Goal: Task Accomplishment & Management: Complete application form

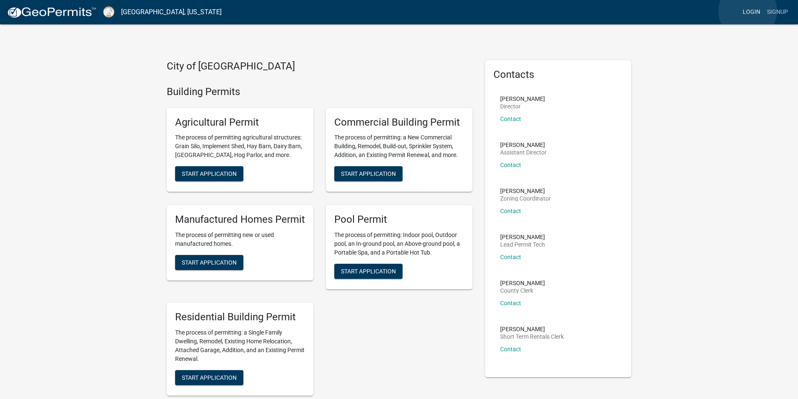
click at [749, 11] on link "Login" at bounding box center [752, 12] width 24 height 16
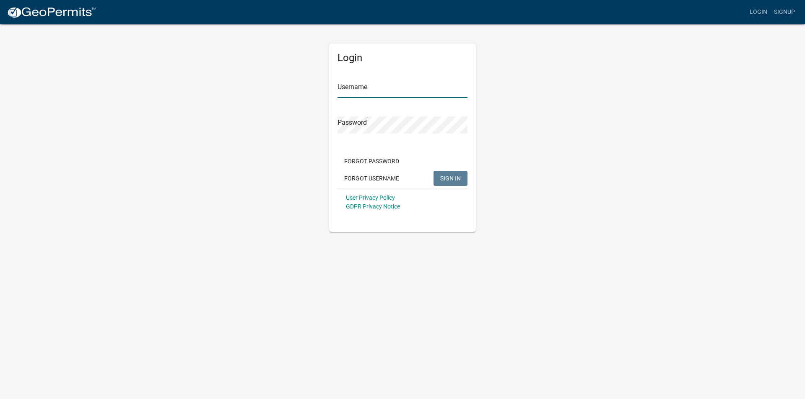
click at [375, 86] on input "Username" at bounding box center [402, 89] width 130 height 17
type input "[PERSON_NAME]"
click at [461, 179] on button "SIGN IN" at bounding box center [450, 178] width 34 height 15
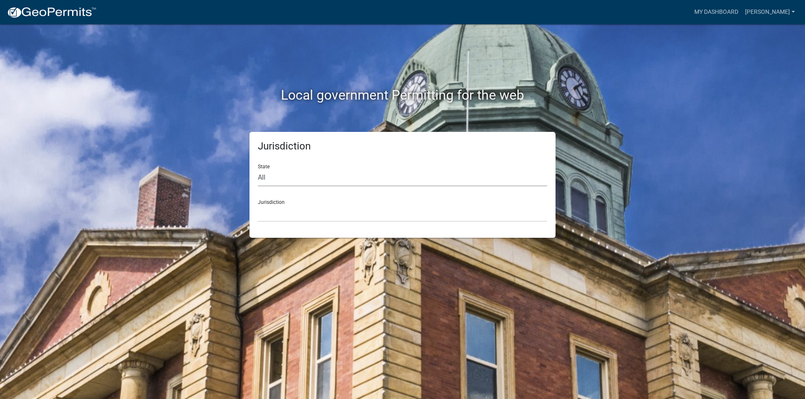
click at [262, 181] on select "All [US_STATE] [US_STATE] [US_STATE] [US_STATE] [US_STATE] [US_STATE] [US_STATE…" at bounding box center [402, 177] width 289 height 17
select select "[US_STATE]"
click at [258, 169] on select "All [US_STATE] [US_STATE] [US_STATE] [US_STATE] [US_STATE] [US_STATE] [US_STATE…" at bounding box center [402, 177] width 289 height 17
click at [280, 206] on select "[GEOGRAPHIC_DATA], [US_STATE][PERSON_NAME][GEOGRAPHIC_DATA], [US_STATE][PERSON_…" at bounding box center [402, 213] width 289 height 17
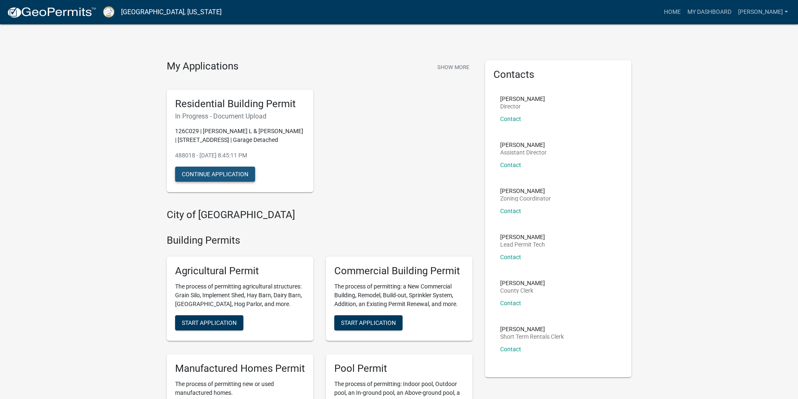
click at [215, 175] on button "Continue Application" at bounding box center [215, 174] width 80 height 15
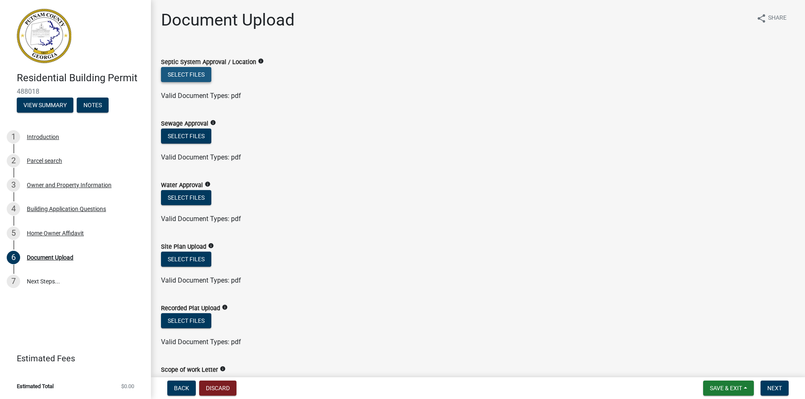
click at [185, 76] on button "Select files" at bounding box center [186, 74] width 50 height 15
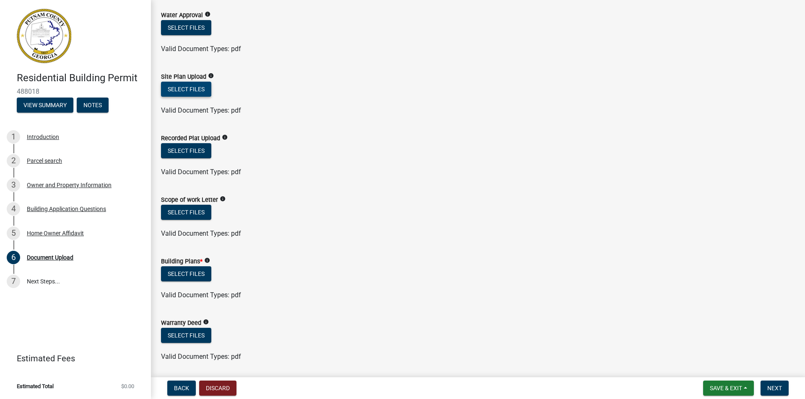
scroll to position [210, 0]
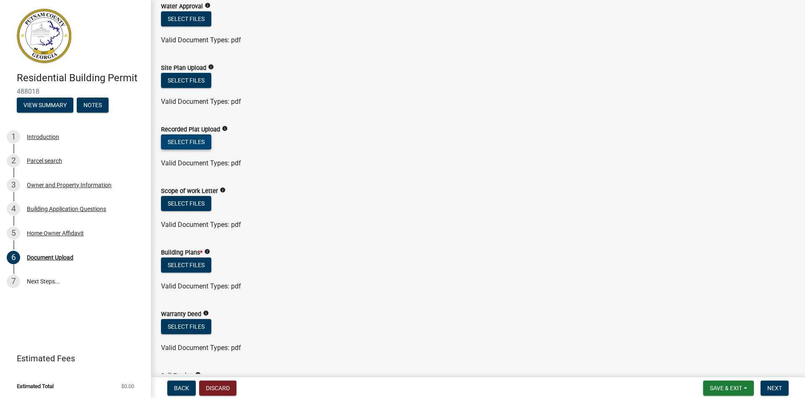
click at [174, 142] on button "Select files" at bounding box center [186, 142] width 50 height 15
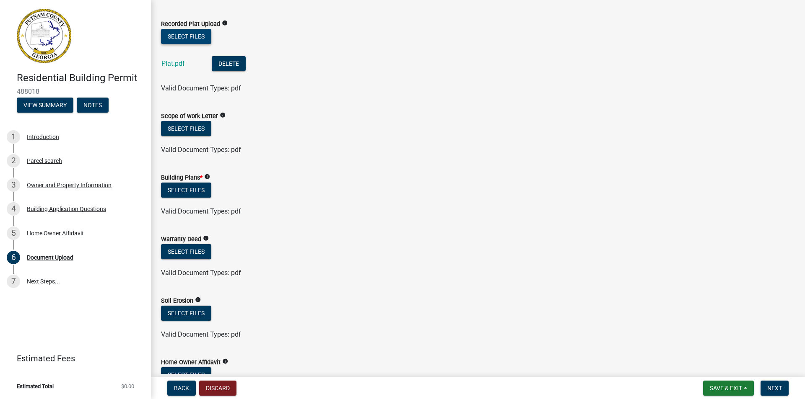
scroll to position [335, 0]
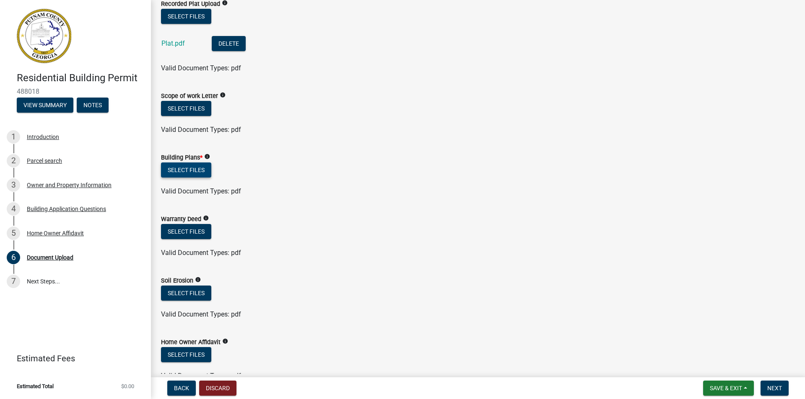
click at [181, 173] on button "Select files" at bounding box center [186, 170] width 50 height 15
click at [178, 167] on button "Select files" at bounding box center [186, 170] width 50 height 15
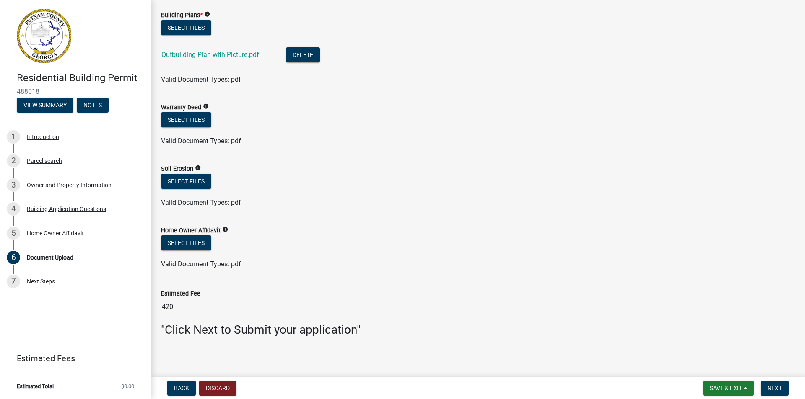
scroll to position [480, 0]
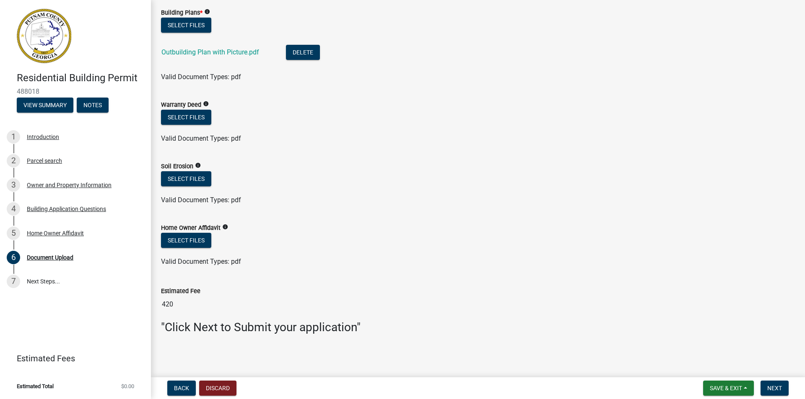
click at [307, 228] on div "Home Owner Affidavit info" at bounding box center [478, 228] width 634 height 10
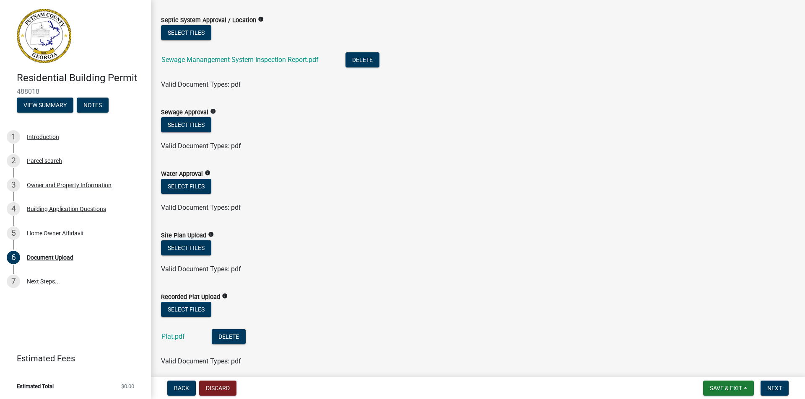
scroll to position [0, 0]
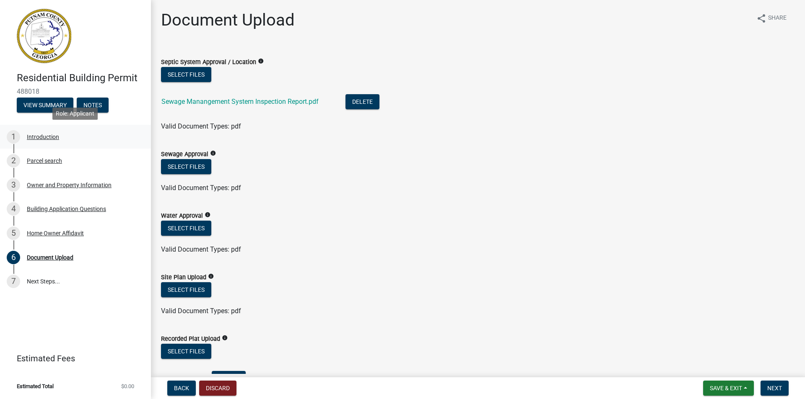
click at [47, 138] on div "Introduction" at bounding box center [43, 137] width 32 height 6
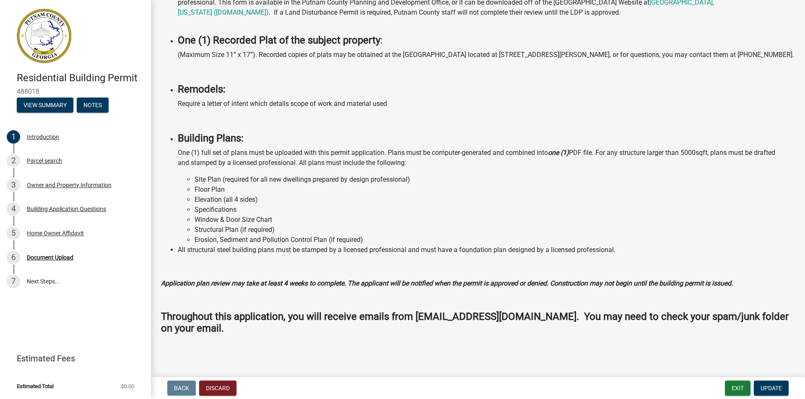
scroll to position [565, 0]
click at [41, 161] on div "Parcel search" at bounding box center [44, 161] width 35 height 6
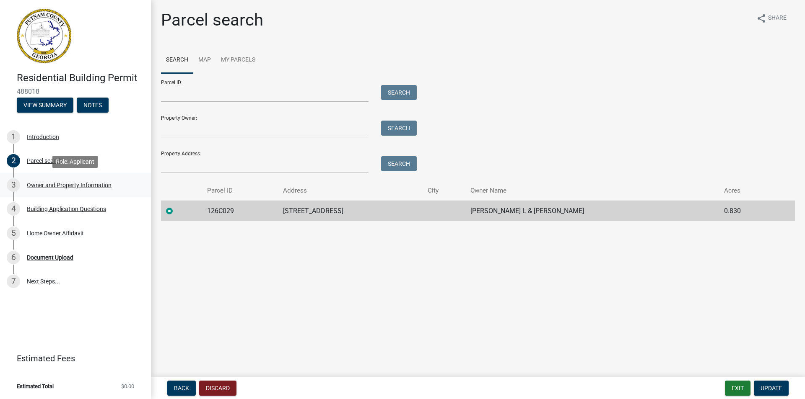
click at [47, 184] on div "Owner and Property Information" at bounding box center [69, 185] width 85 height 6
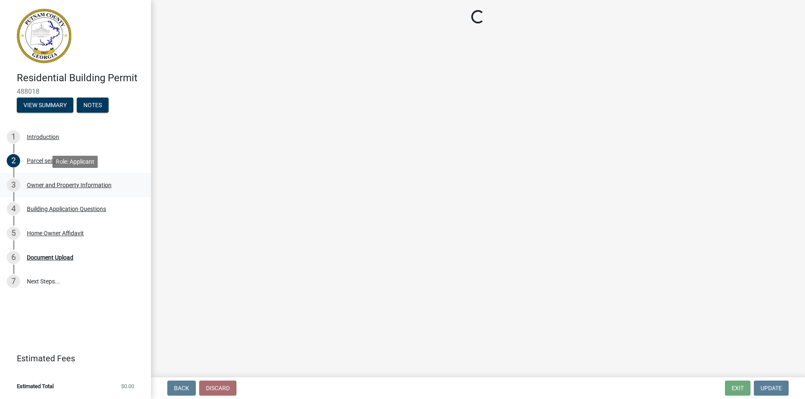
select select "34fe85c2-5f76-4343-b6bb-8ca387e0bed7"
select select "83394b22-4a11-496c-8e5c-75ade2e72faf"
select select "ece5c1a9-df30-4702-9587-5deee23533b7"
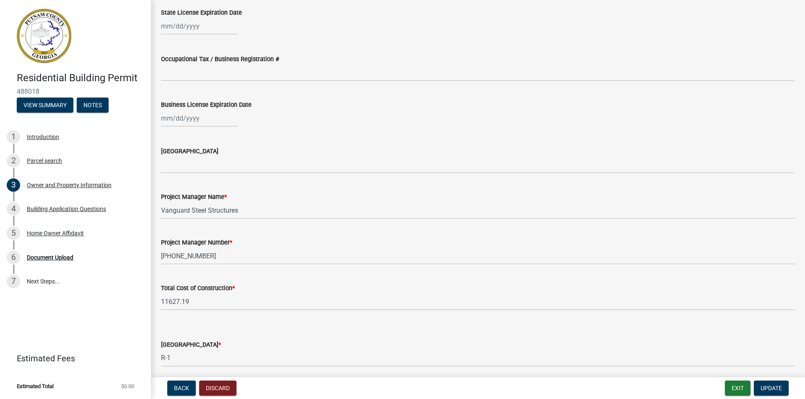
scroll to position [1313, 0]
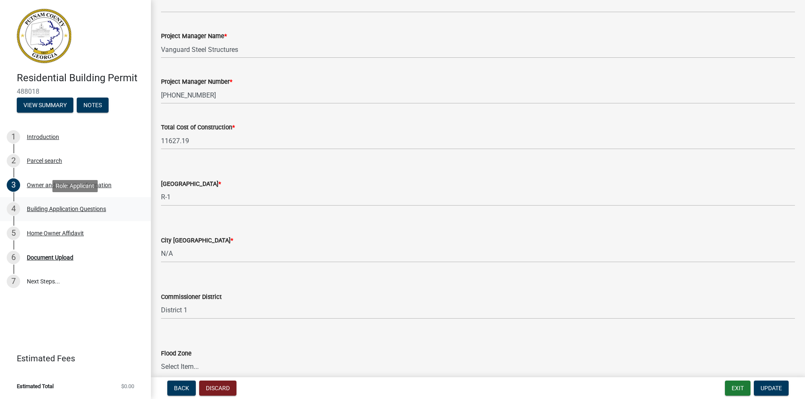
click at [46, 211] on div "Building Application Questions" at bounding box center [66, 209] width 79 height 6
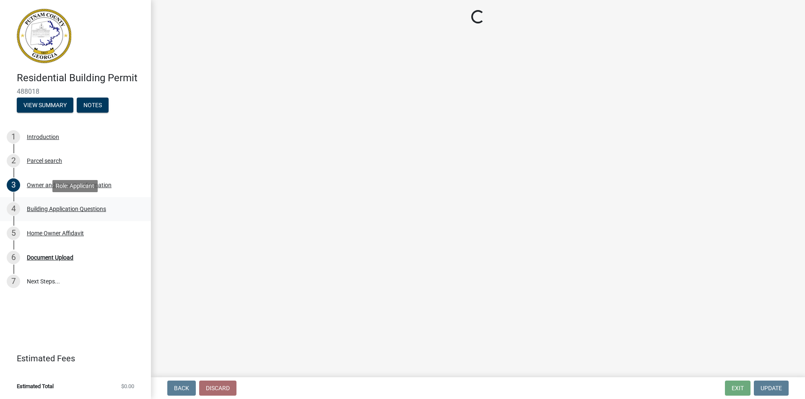
select select "ebf62bd9-0e77-42f1-a2f1-6aca02a789de"
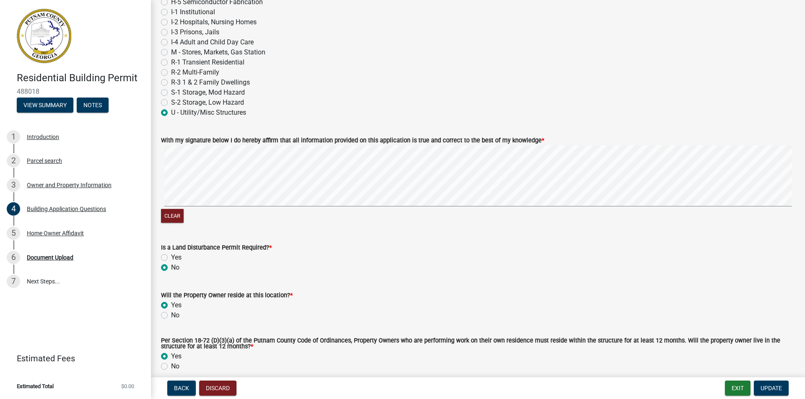
scroll to position [3563, 0]
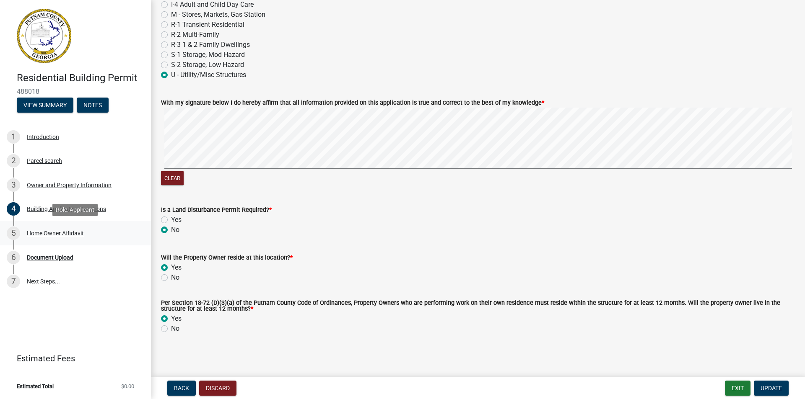
click at [56, 231] on div "Home Owner Affidavit" at bounding box center [55, 234] width 57 height 6
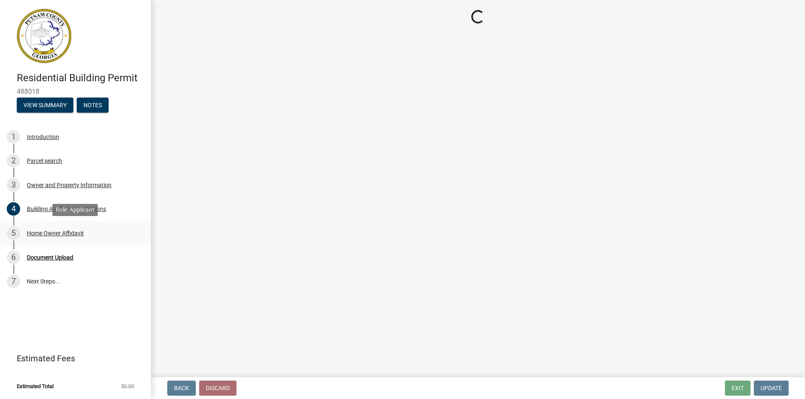
scroll to position [0, 0]
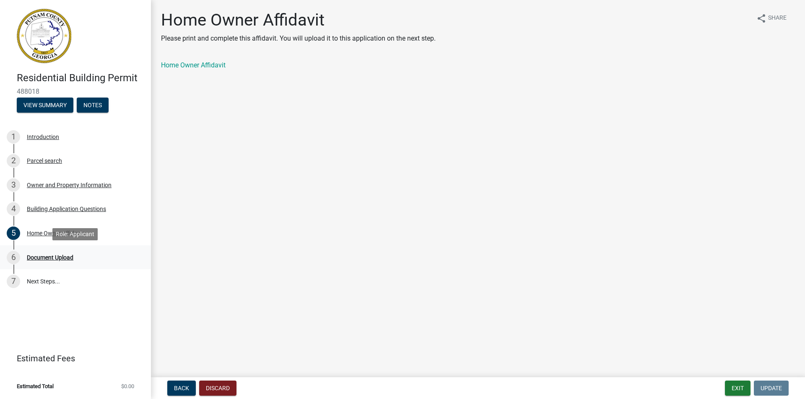
click at [46, 259] on div "Document Upload" at bounding box center [50, 258] width 47 height 6
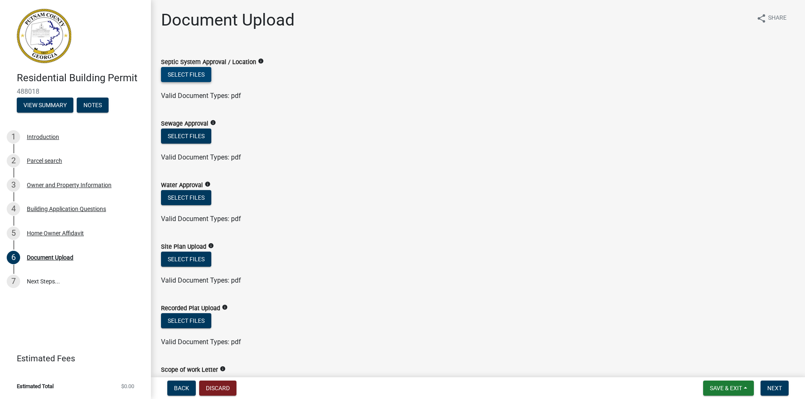
click at [180, 72] on button "Select files" at bounding box center [186, 74] width 50 height 15
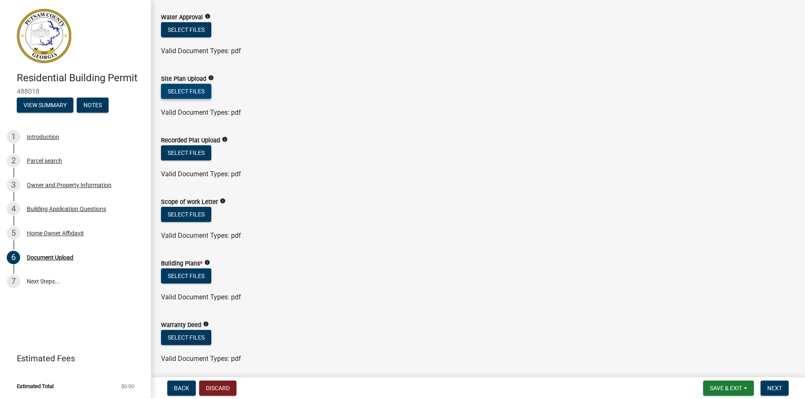
scroll to position [210, 0]
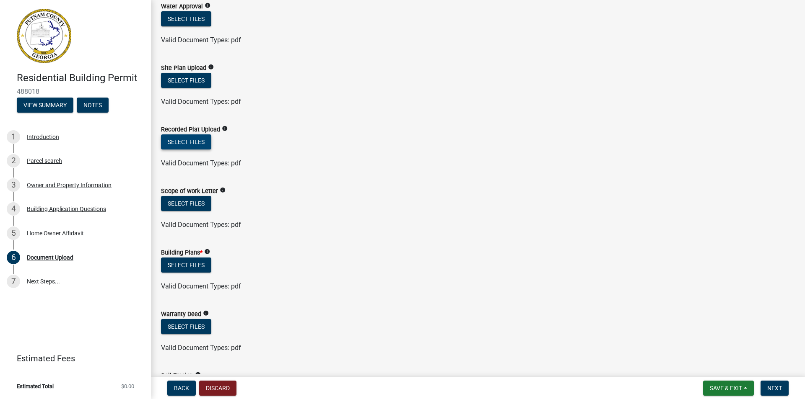
click at [185, 136] on button "Select files" at bounding box center [186, 142] width 50 height 15
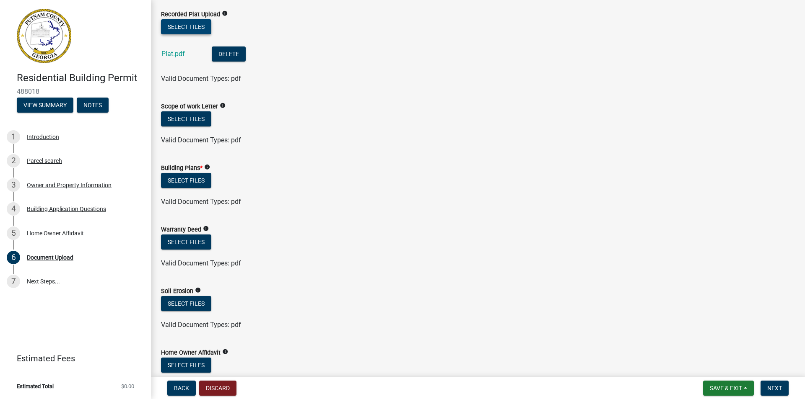
scroll to position [335, 0]
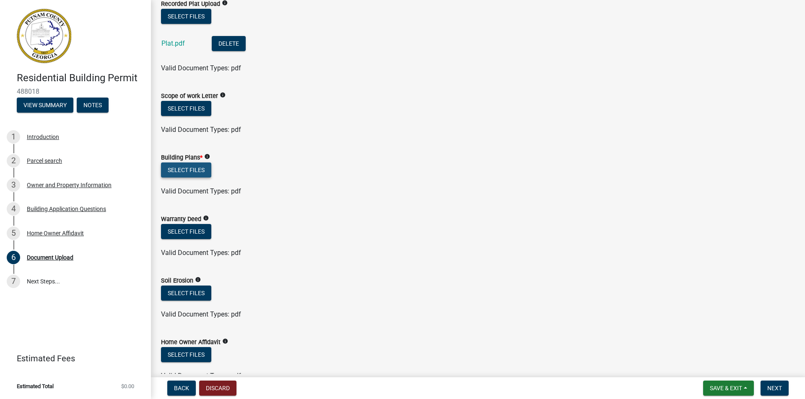
click at [183, 168] on button "Select files" at bounding box center [186, 170] width 50 height 15
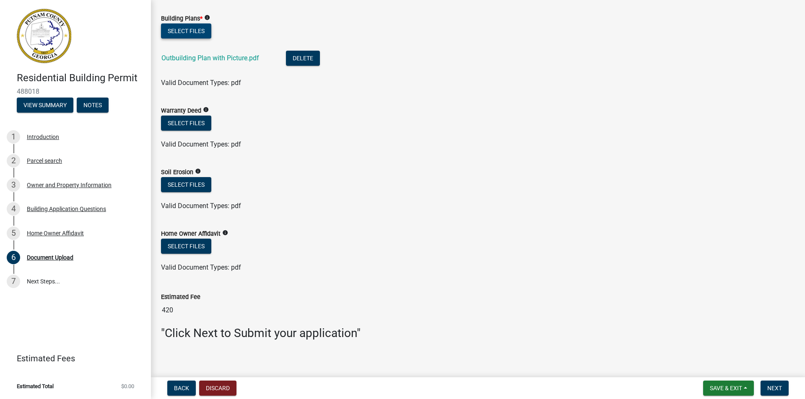
scroll to position [480, 0]
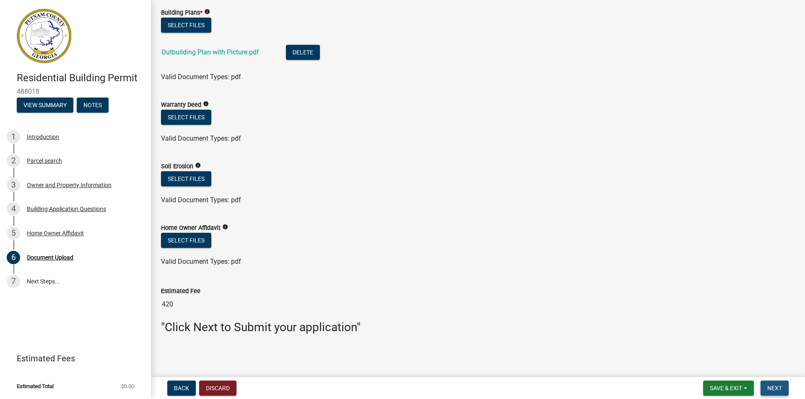
click at [775, 390] on span "Next" at bounding box center [774, 388] width 15 height 7
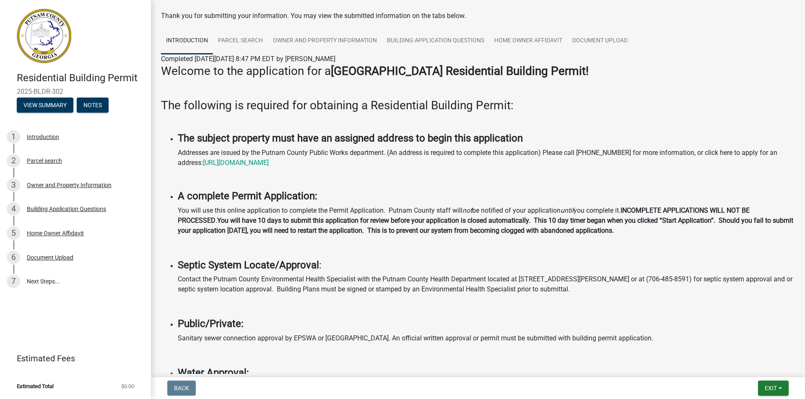
scroll to position [0, 0]
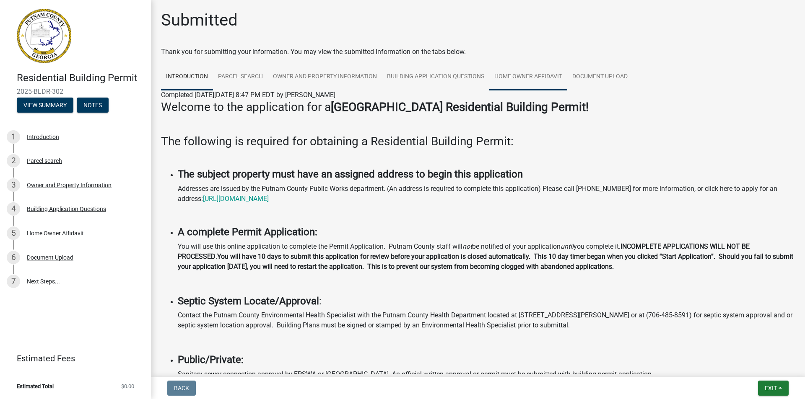
click at [520, 75] on link "Home Owner Affidavit" at bounding box center [528, 77] width 78 height 27
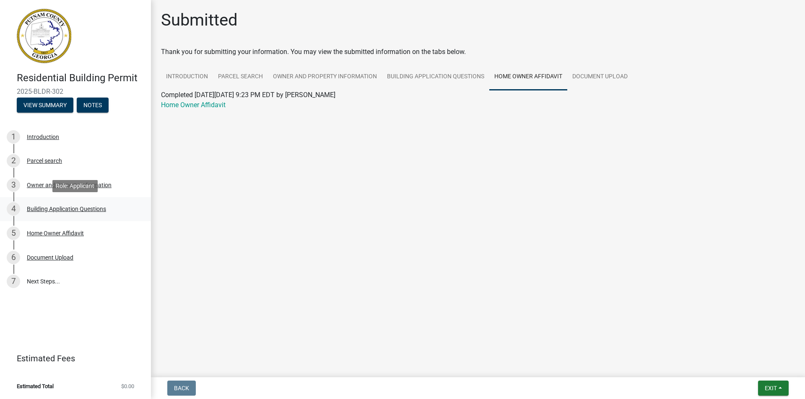
click at [74, 208] on div "Building Application Questions" at bounding box center [66, 209] width 79 height 6
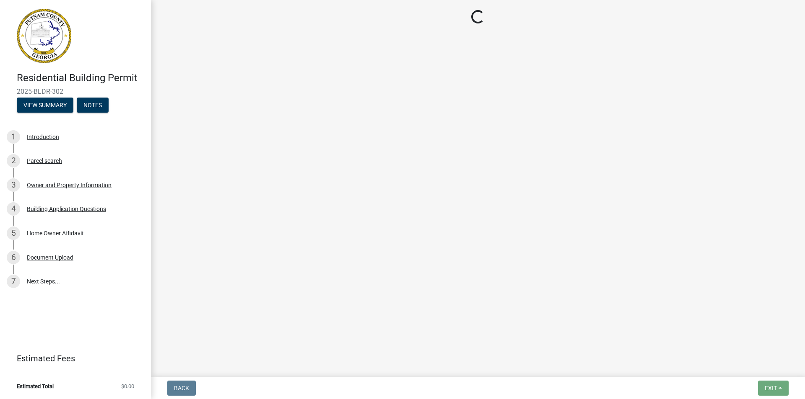
select select "ebf62bd9-0e77-42f1-a2f1-6aca02a789de"
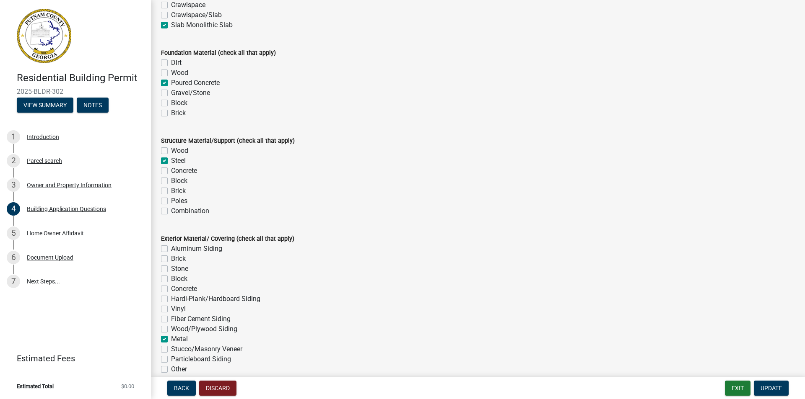
scroll to position [1677, 0]
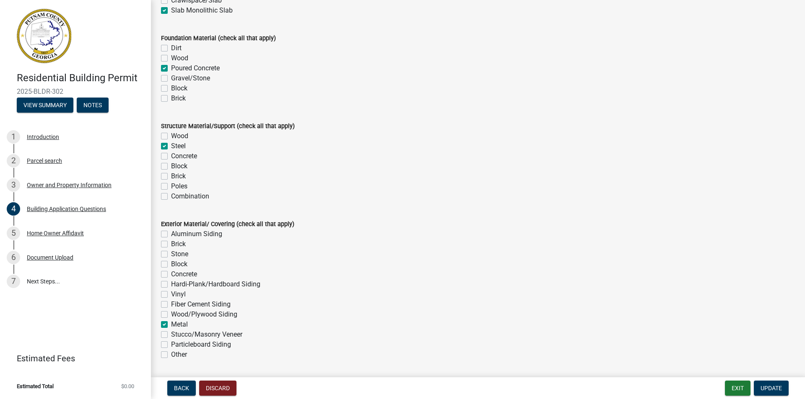
click at [169, 198] on div "Combination" at bounding box center [478, 197] width 634 height 10
click at [171, 197] on label "Combination" at bounding box center [190, 197] width 38 height 10
click at [171, 197] on input "Combination" at bounding box center [173, 194] width 5 height 5
checkbox input "true"
checkbox input "false"
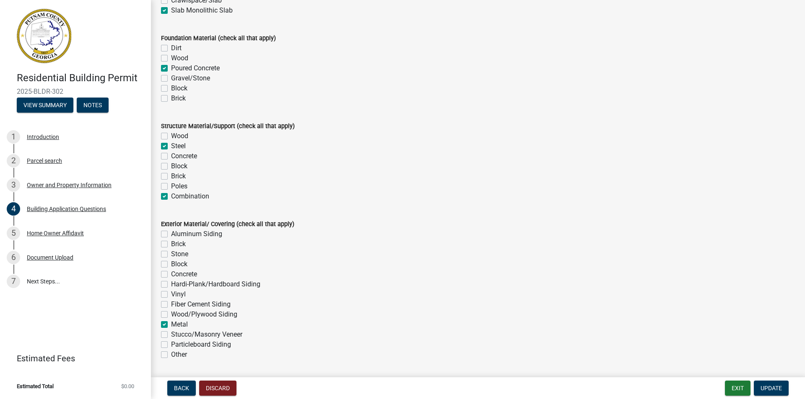
checkbox input "true"
checkbox input "false"
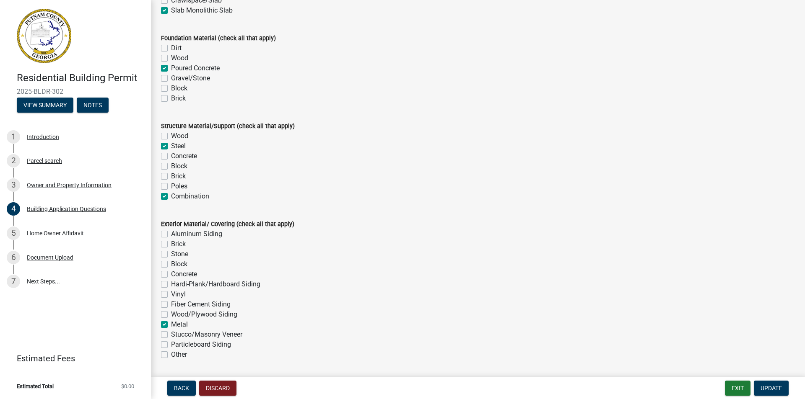
click at [171, 196] on label "Combination" at bounding box center [190, 197] width 38 height 10
click at [171, 196] on input "Combination" at bounding box center [173, 194] width 5 height 5
checkbox input "false"
checkbox input "true"
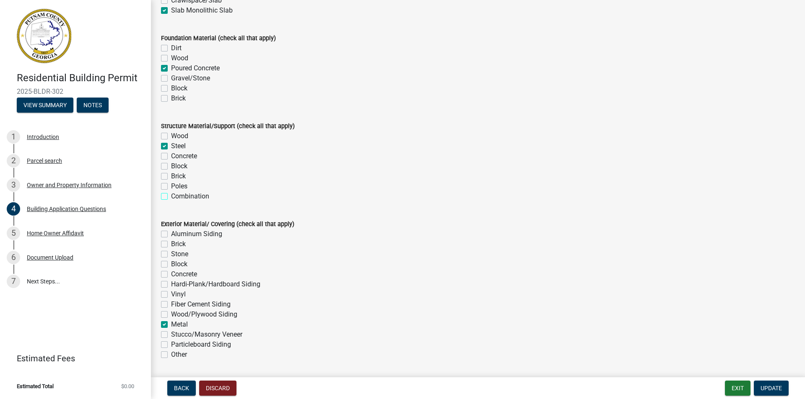
checkbox input "false"
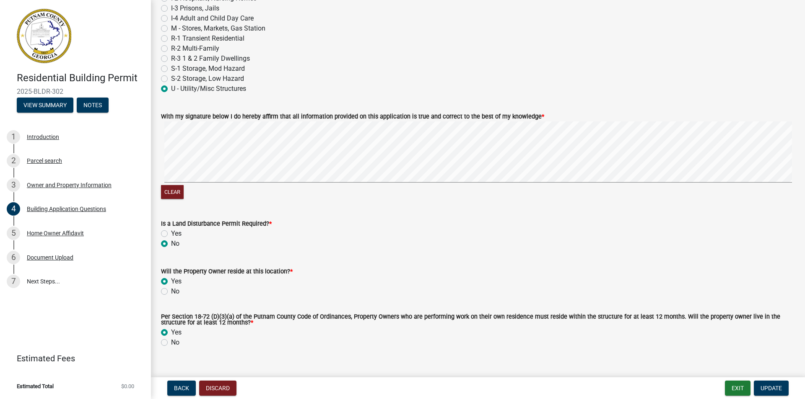
scroll to position [3563, 0]
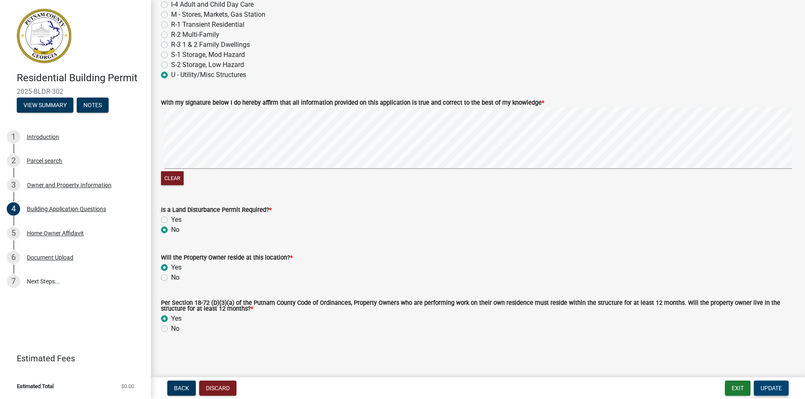
click at [779, 389] on span "Update" at bounding box center [770, 388] width 21 height 7
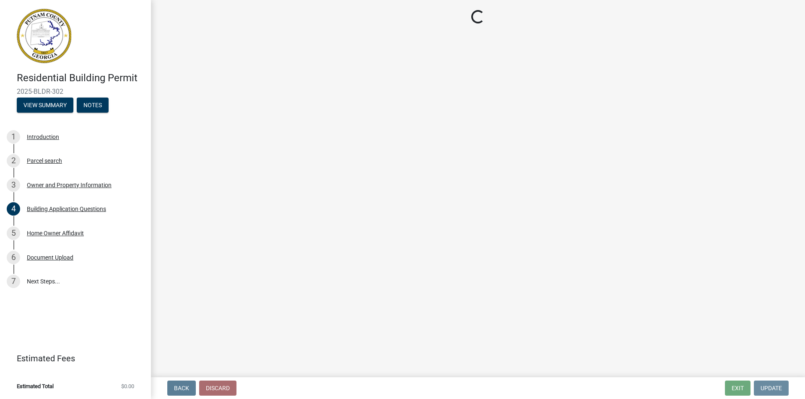
scroll to position [0, 0]
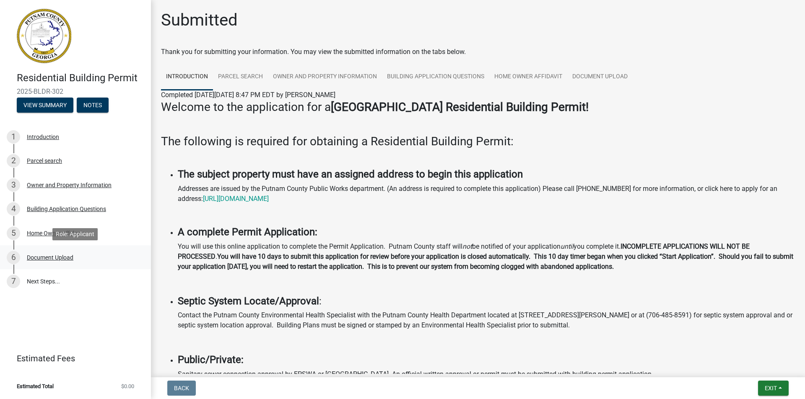
click at [45, 259] on div "Document Upload" at bounding box center [50, 258] width 47 height 6
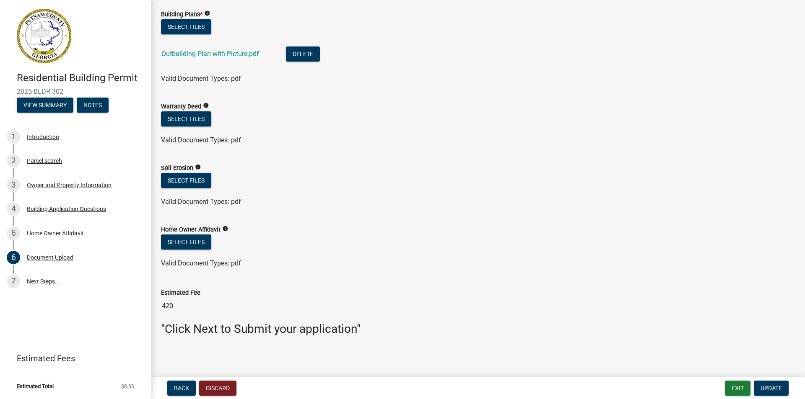
scroll to position [480, 0]
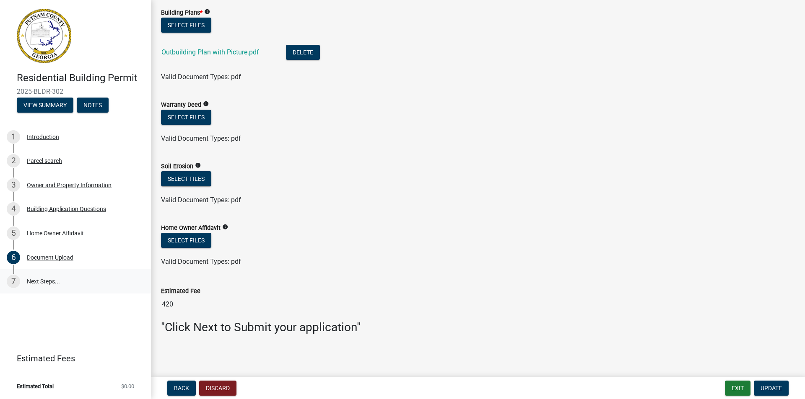
click at [45, 282] on link "7 Next Steps..." at bounding box center [75, 281] width 151 height 24
click at [772, 386] on span "Update" at bounding box center [770, 388] width 21 height 7
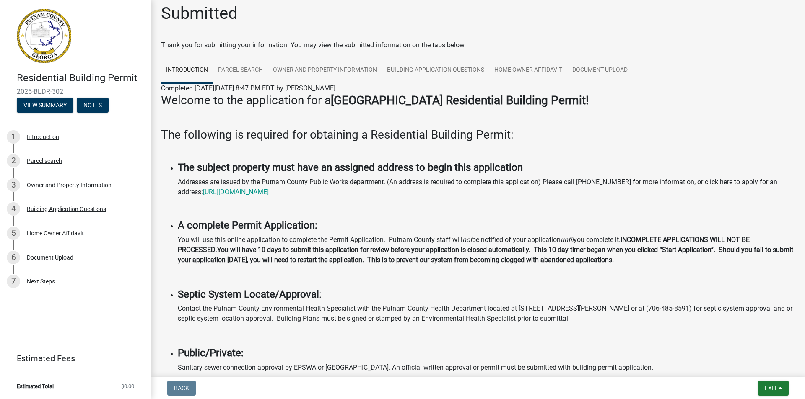
scroll to position [0, 0]
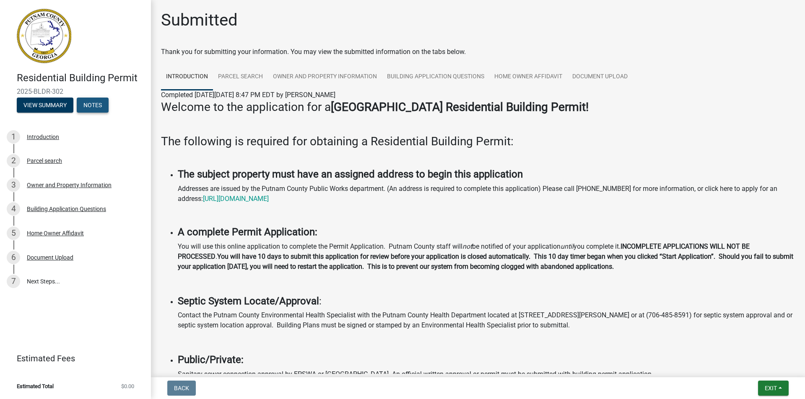
click at [89, 106] on button "Notes" at bounding box center [93, 105] width 32 height 15
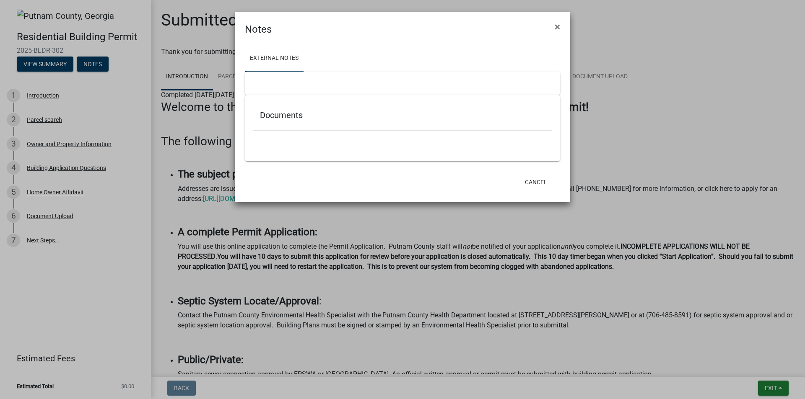
click at [54, 67] on ngb-modal-window "Notes × External Notes Documents Cancel" at bounding box center [402, 199] width 805 height 399
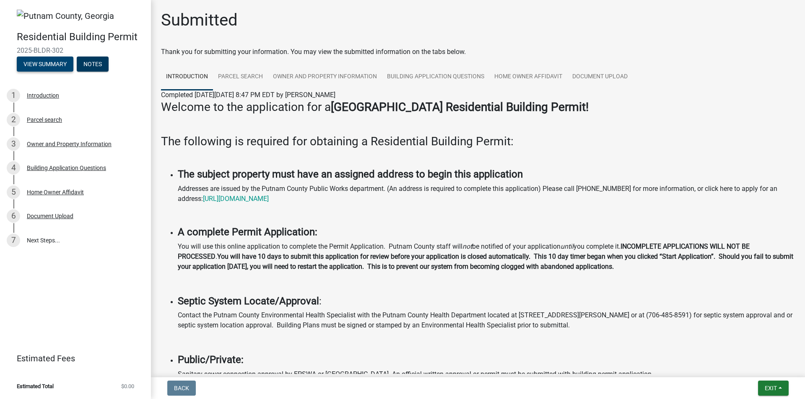
click at [54, 67] on button "View Summary" at bounding box center [45, 64] width 57 height 15
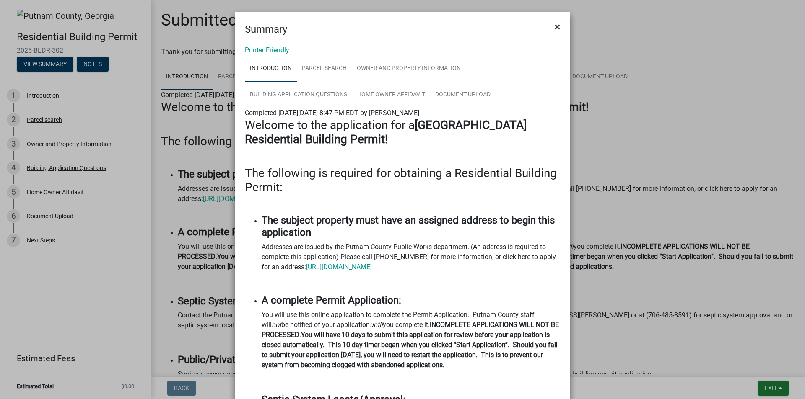
click at [555, 27] on span "×" at bounding box center [557, 27] width 5 height 12
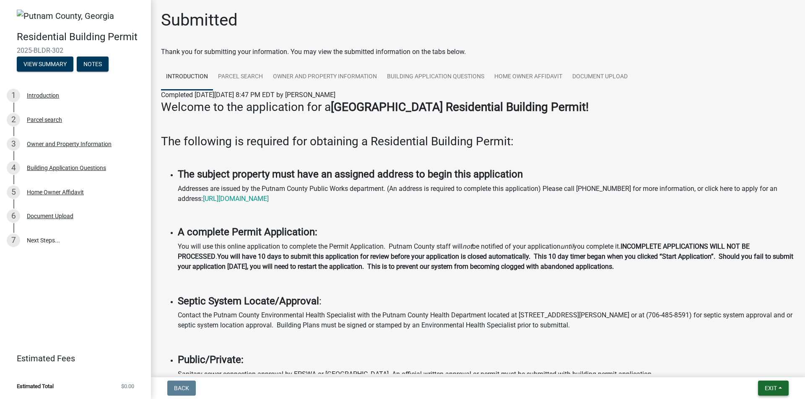
click at [775, 389] on span "Exit" at bounding box center [770, 388] width 12 height 7
click at [736, 348] on button "Save" at bounding box center [754, 347] width 67 height 20
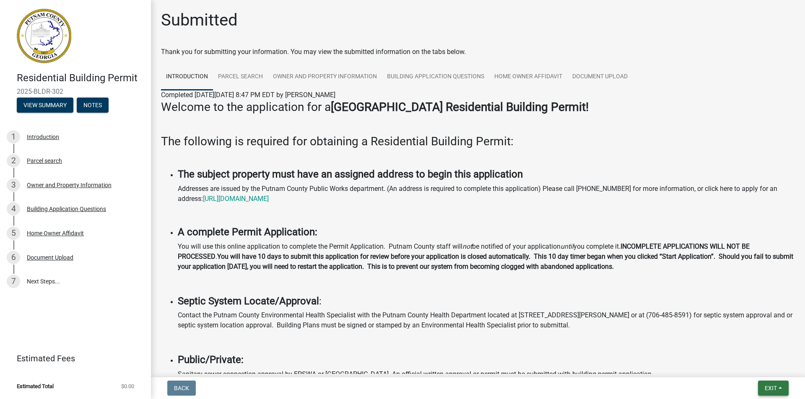
click at [767, 392] on button "Exit" at bounding box center [773, 388] width 31 height 15
click at [758, 365] on button "Save & Exit" at bounding box center [754, 367] width 67 height 20
